Goal: Task Accomplishment & Management: Manage account settings

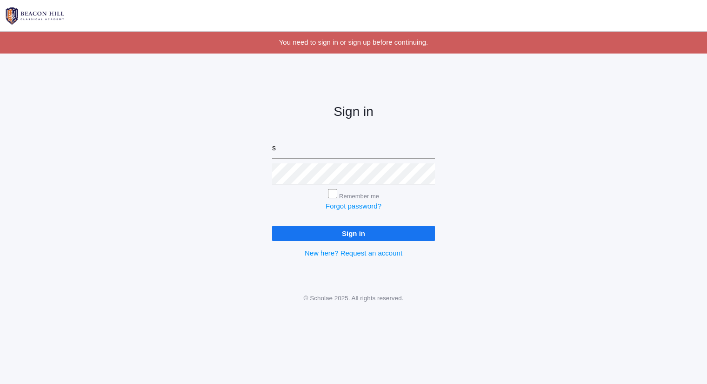
type input "sarah@beaconhillclassical.org"
click at [272, 226] on input "Sign in" at bounding box center [353, 233] width 163 height 15
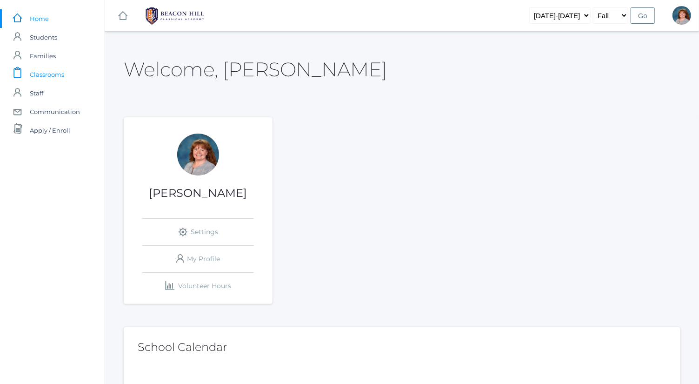
click at [51, 67] on span "Classrooms" at bounding box center [47, 74] width 34 height 19
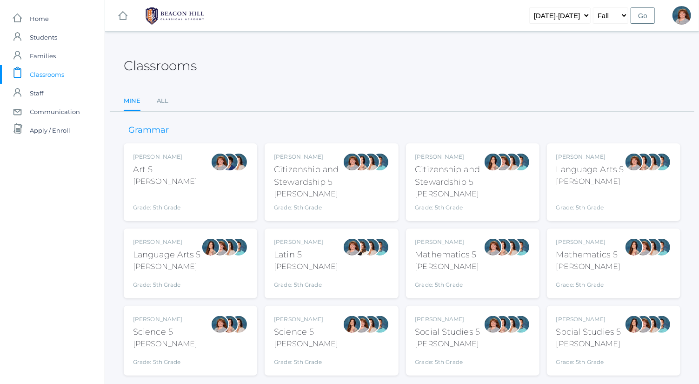
click at [606, 181] on div "Bence" at bounding box center [591, 181] width 68 height 11
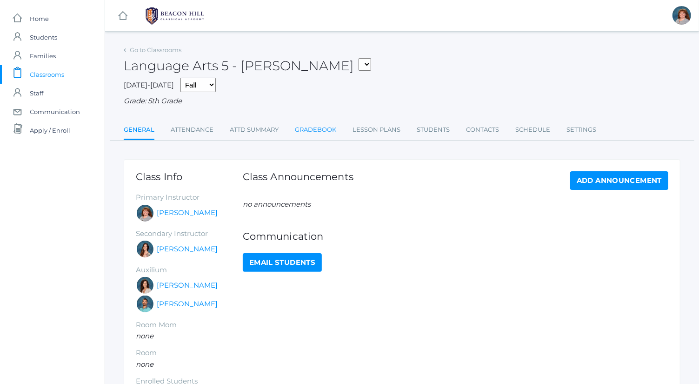
click at [317, 133] on link "Gradebook" at bounding box center [315, 130] width 41 height 19
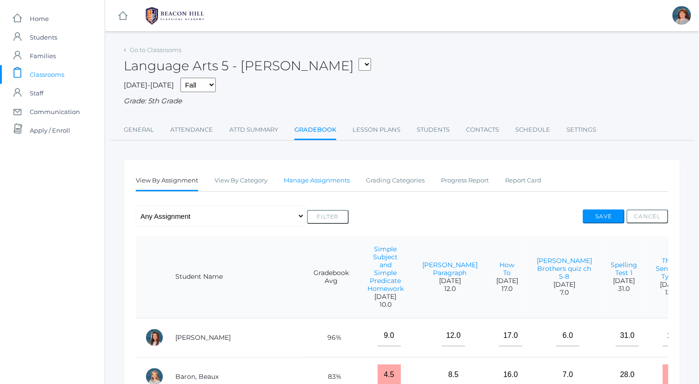
click at [312, 184] on link "Manage Assignments" at bounding box center [317, 180] width 66 height 19
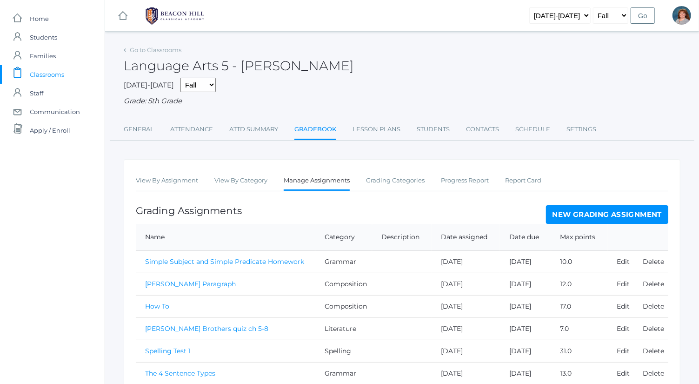
click at [615, 217] on link "New Grading Assignment" at bounding box center [607, 214] width 122 height 19
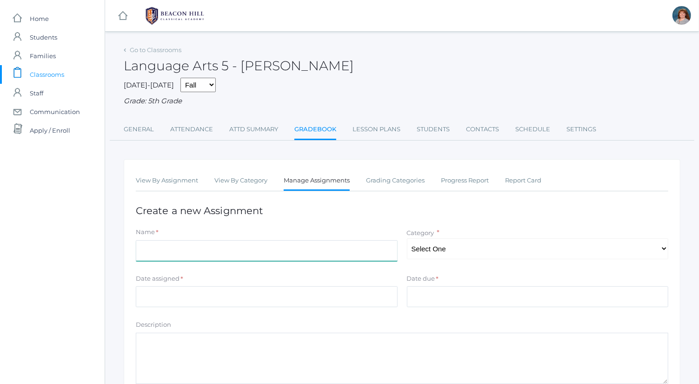
click at [286, 253] on input "Name" at bounding box center [267, 250] width 262 height 21
type input "Singular and Plural Nouns Practice"
click at [454, 257] on select "Select One Spelling Composition Grammar Literature Memory" at bounding box center [538, 248] width 262 height 21
select select "1035"
click at [407, 238] on select "Select One Spelling Composition Grammar Literature Memory" at bounding box center [538, 248] width 262 height 21
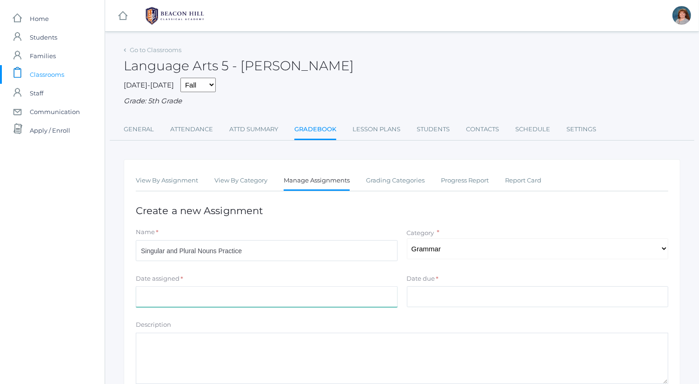
click at [333, 287] on input "Date assigned" at bounding box center [267, 296] width 262 height 21
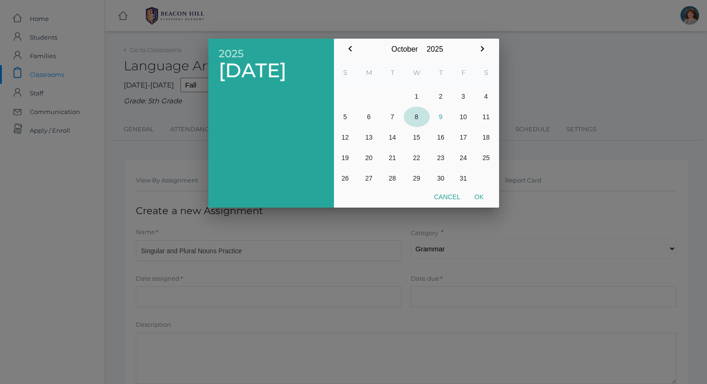
click at [419, 117] on button "8" at bounding box center [417, 117] width 26 height 20
click at [483, 201] on button "Ok" at bounding box center [479, 196] width 23 height 17
type input "2025-10-08"
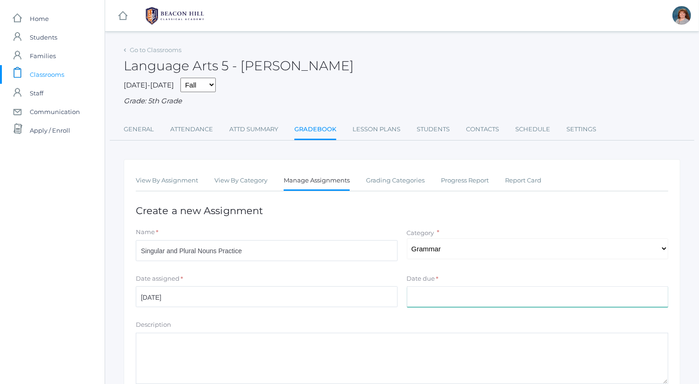
click at [485, 294] on input "Date due" at bounding box center [538, 296] width 262 height 21
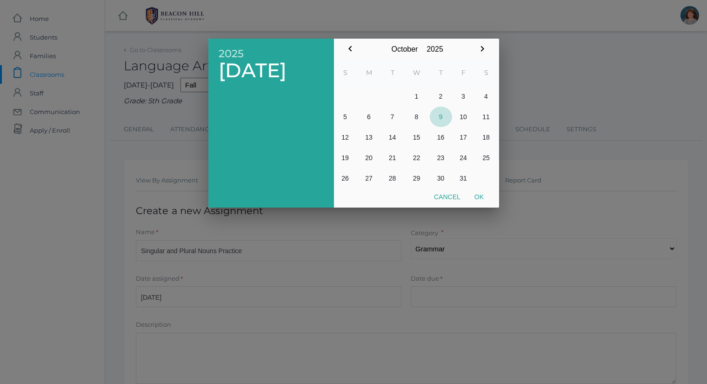
click at [440, 115] on button "9" at bounding box center [441, 117] width 22 height 20
click at [481, 192] on button "Ok" at bounding box center [479, 196] width 23 height 17
type input "[DATE]"
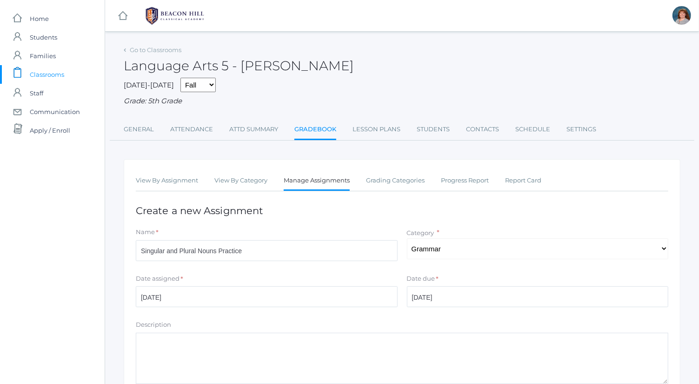
scroll to position [126, 0]
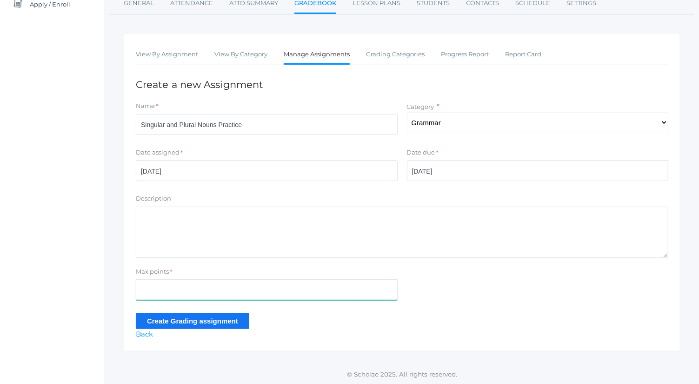
drag, startPoint x: 382, startPoint y: 229, endPoint x: 262, endPoint y: 282, distance: 130.8
click at [262, 282] on input "Max points" at bounding box center [267, 289] width 262 height 21
type input "14"
click at [209, 349] on div "View By Assignment View By Category Manage Assignments Grading Categories Progr…" at bounding box center [402, 192] width 557 height 318
click at [226, 321] on input "Create Grading assignment" at bounding box center [193, 320] width 114 height 15
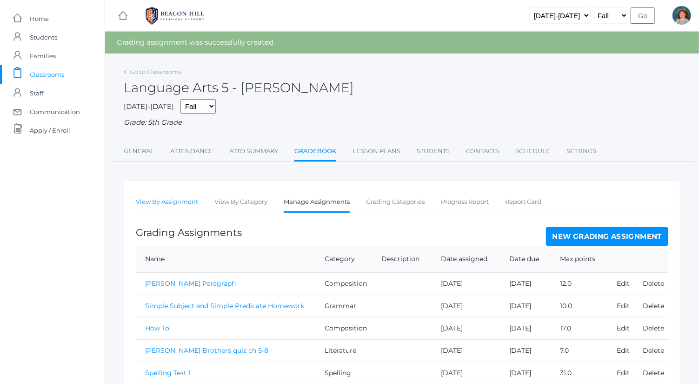
click at [176, 209] on link "View By Assignment" at bounding box center [167, 202] width 62 height 19
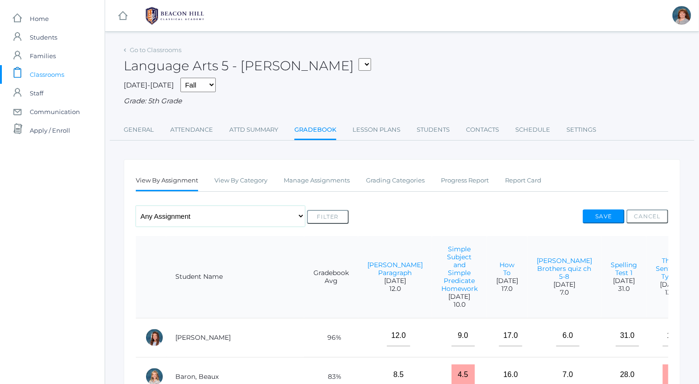
click at [215, 221] on select "Any Assignment Category: Composition - Orca Whale Paragraph - [PERSON_NAME] Par…" at bounding box center [220, 216] width 169 height 21
select select "10403"
click at [136, 206] on select "Any Assignment Category: Composition - Orca Whale Paragraph - Mrs. Granger Para…" at bounding box center [220, 216] width 169 height 21
click at [329, 212] on button "Filter" at bounding box center [328, 217] width 42 height 14
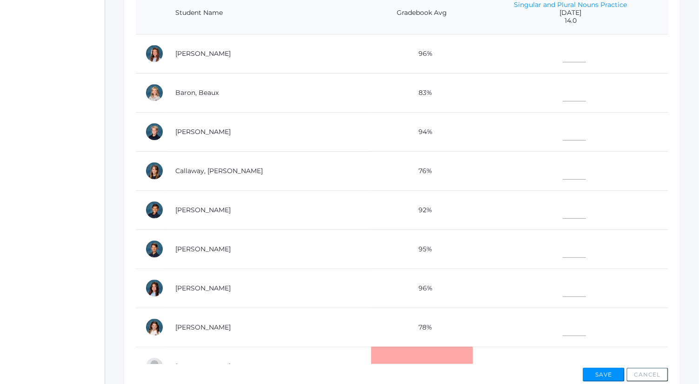
scroll to position [244, 0]
click at [563, 85] on input"] "text" at bounding box center [574, 91] width 23 height 21
type input"] "6.5"
click at [542, 315] on td at bounding box center [570, 327] width 195 height 39
click at [563, 316] on input"] "text" at bounding box center [574, 326] width 23 height 21
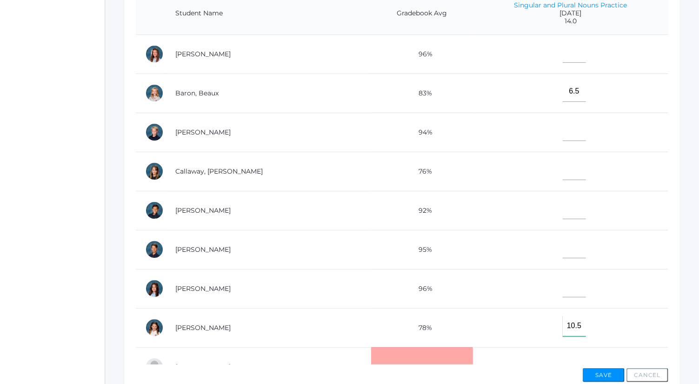
type input"] "10.5"
click at [563, 248] on input"] "text" at bounding box center [574, 247] width 23 height 21
type input"] "12"
click at [563, 133] on input"] "text" at bounding box center [574, 130] width 23 height 21
type input"] "13.5"
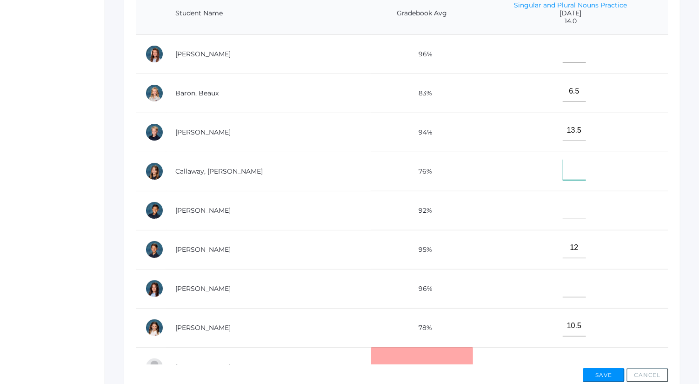
click at [563, 167] on input"] "text" at bounding box center [574, 169] width 23 height 21
type input"] "12.5"
click at [563, 56] on input"] "text" at bounding box center [574, 52] width 23 height 21
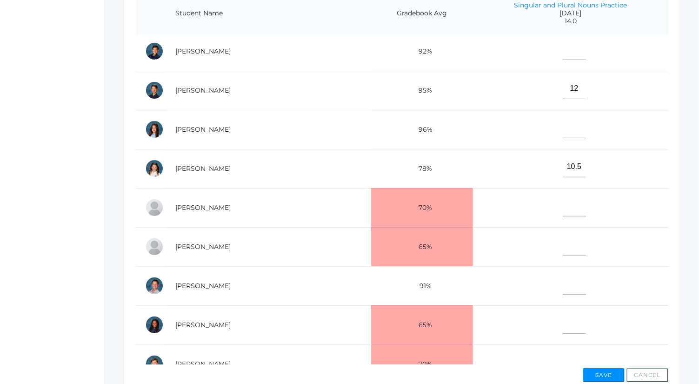
scroll to position [159, 0]
type input"] "13.5"
click at [562, 64] on td at bounding box center [570, 51] width 195 height 39
click at [563, 49] on input"] "text" at bounding box center [574, 50] width 23 height 21
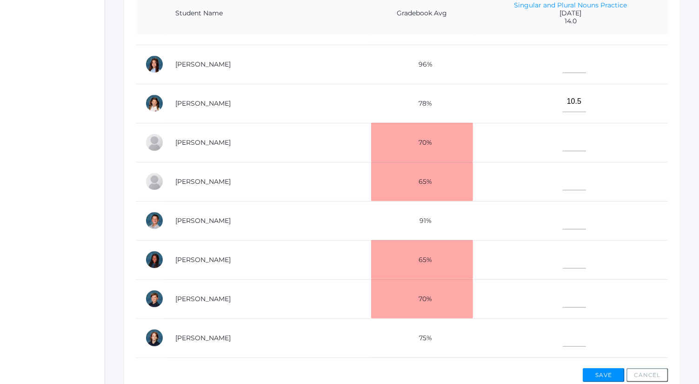
scroll to position [225, 0]
type input"] "13"
click at [563, 290] on input"] "text" at bounding box center [574, 296] width 23 height 21
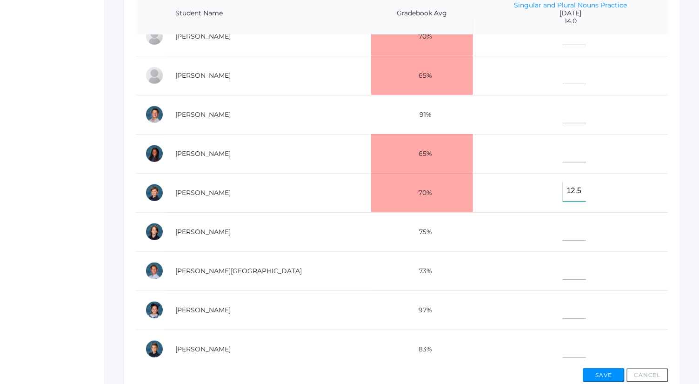
scroll to position [336, 0]
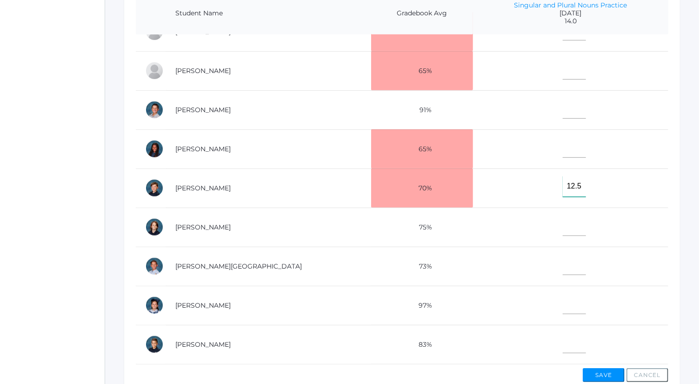
type input"] "12.5"
click at [557, 248] on td at bounding box center [570, 266] width 195 height 39
click at [563, 260] on input"] "text" at bounding box center [574, 264] width 23 height 21
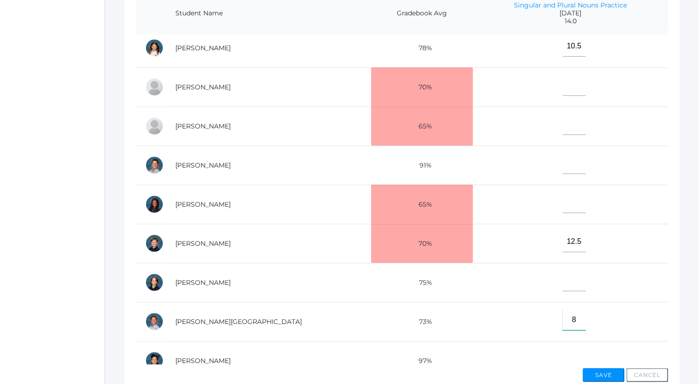
scroll to position [273, 0]
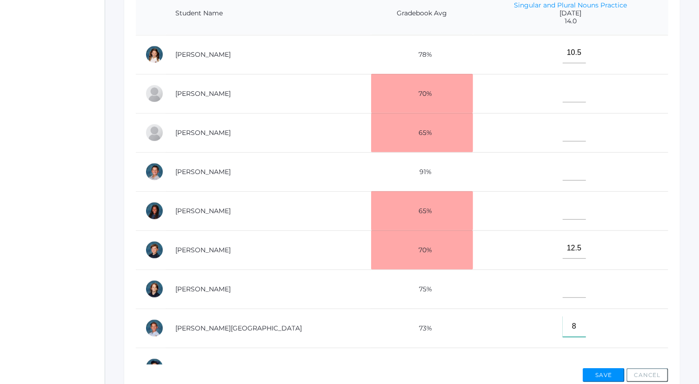
type input"] "8"
click at [563, 169] on input"] "text" at bounding box center [574, 170] width 23 height 21
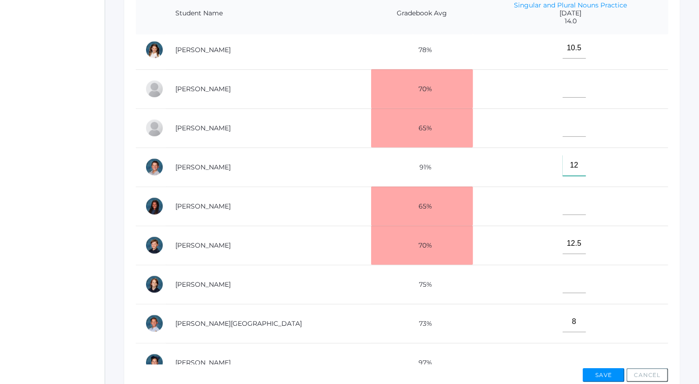
scroll to position [339, 0]
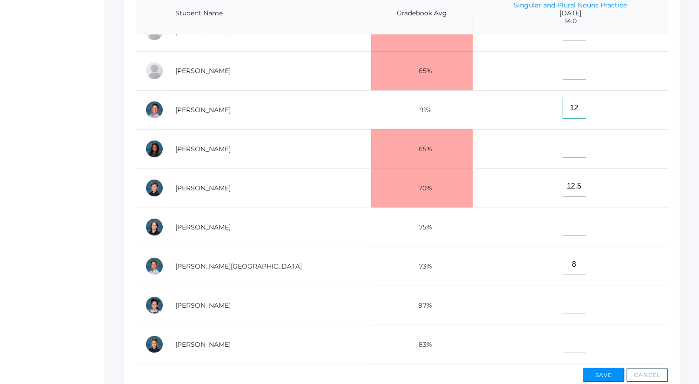
type input"] "12"
click at [563, 294] on input"] "text" at bounding box center [574, 303] width 23 height 21
type input"] "13.5"
click at [563, 334] on input"] "text" at bounding box center [574, 342] width 23 height 21
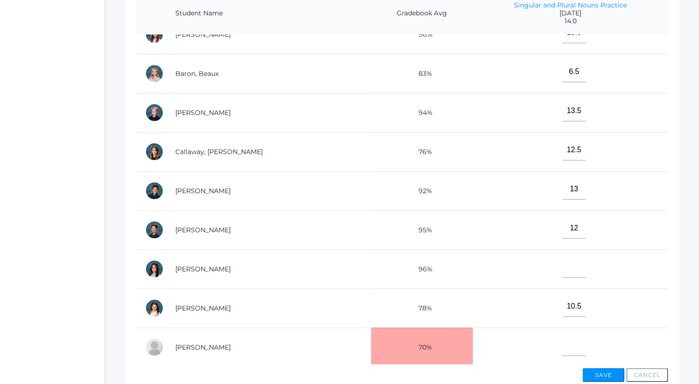
scroll to position [0, 0]
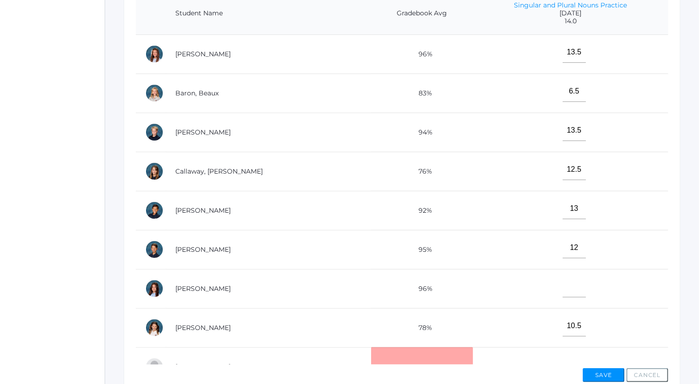
type input"] "5.5"
click at [563, 276] on input"] "text" at bounding box center [574, 286] width 23 height 21
type input"] "12.5"
click at [605, 368] on button "Save" at bounding box center [604, 375] width 42 height 14
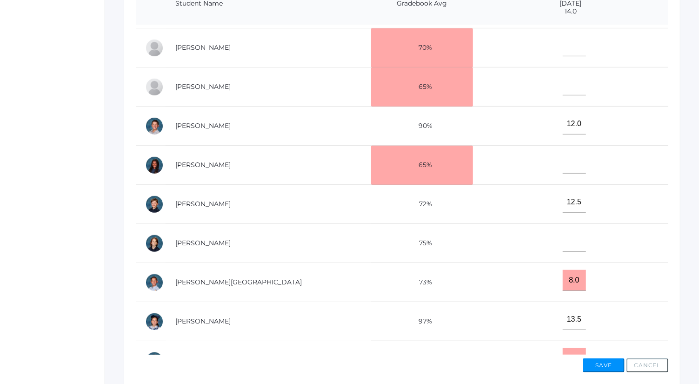
scroll to position [339, 0]
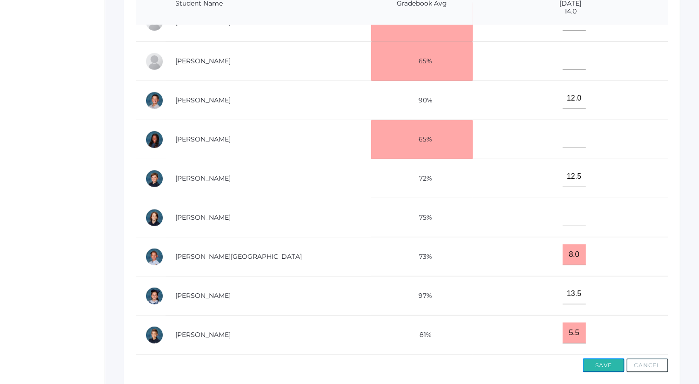
click at [610, 364] on button "Save" at bounding box center [604, 365] width 42 height 14
